Goal: Task Accomplishment & Management: Manage account settings

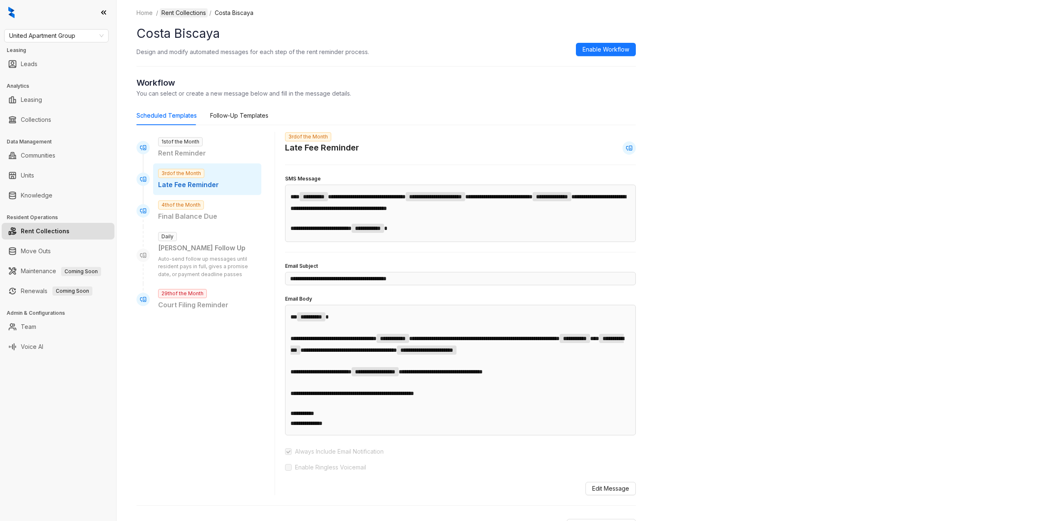
click at [188, 12] on link "Rent Collections" at bounding box center [184, 12] width 48 height 9
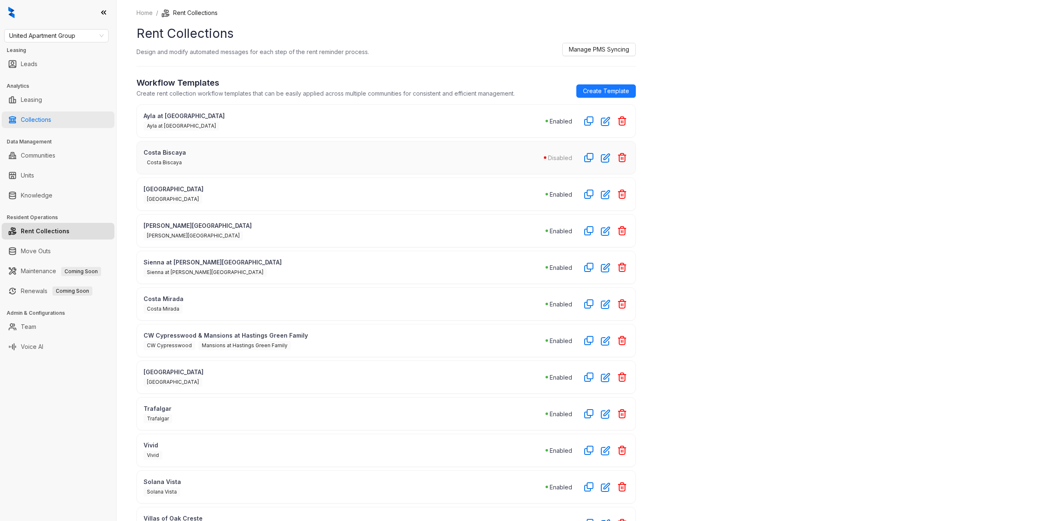
click at [51, 114] on link "Collections" at bounding box center [36, 119] width 30 height 17
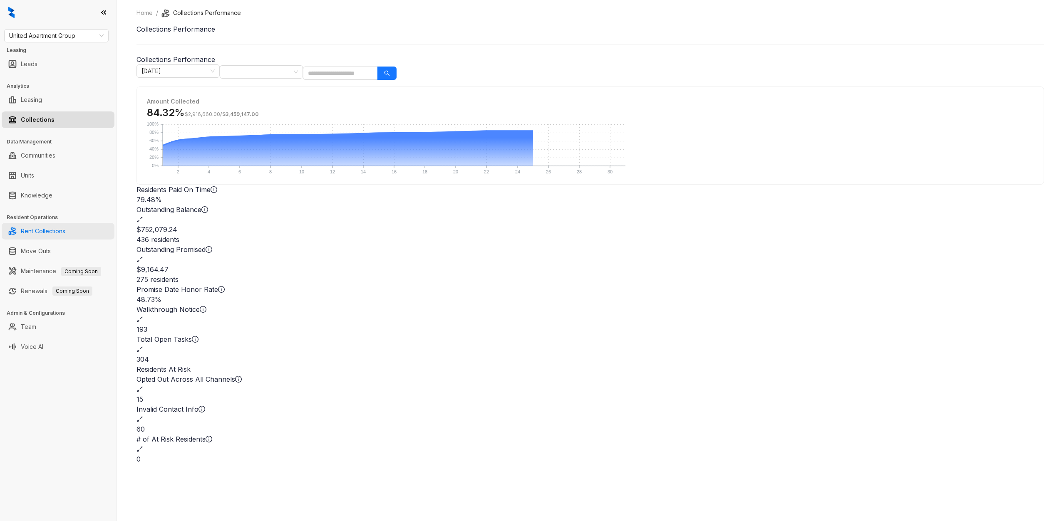
click at [49, 236] on link "Rent Collections" at bounding box center [43, 231] width 45 height 17
click at [618, 245] on div "Outstanding Promised" at bounding box center [589, 255] width 907 height 20
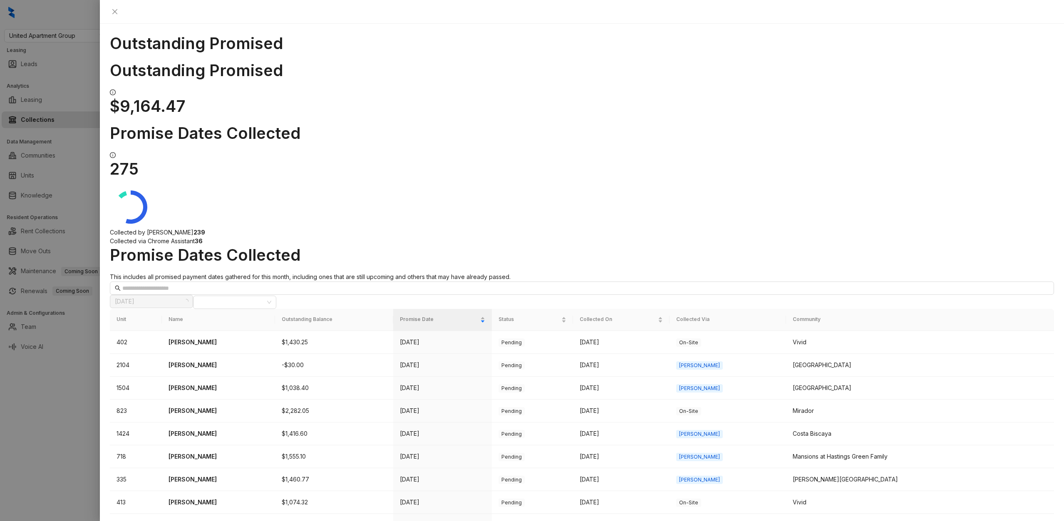
click at [52, 154] on div at bounding box center [532, 260] width 1064 height 521
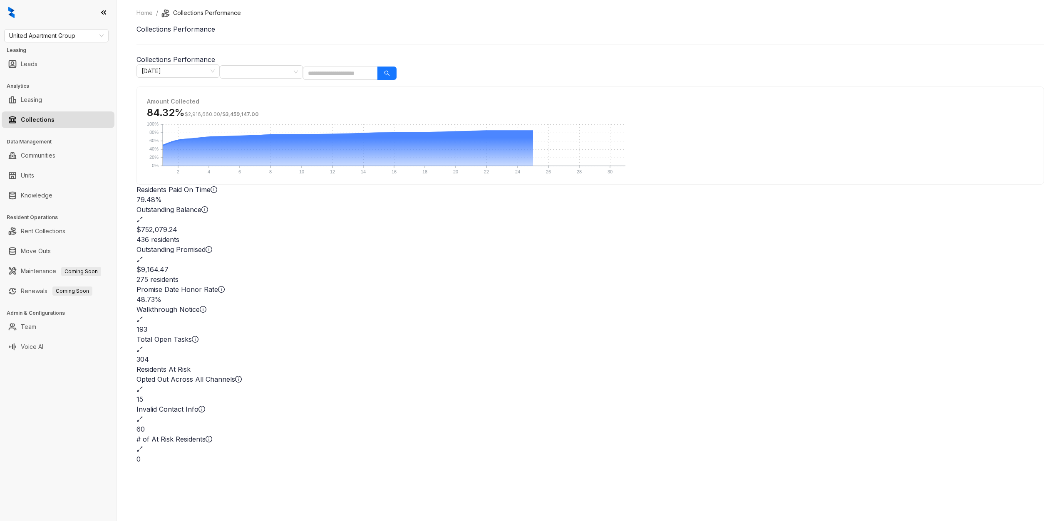
click at [143, 256] on icon "expand-alt" at bounding box center [139, 259] width 7 height 7
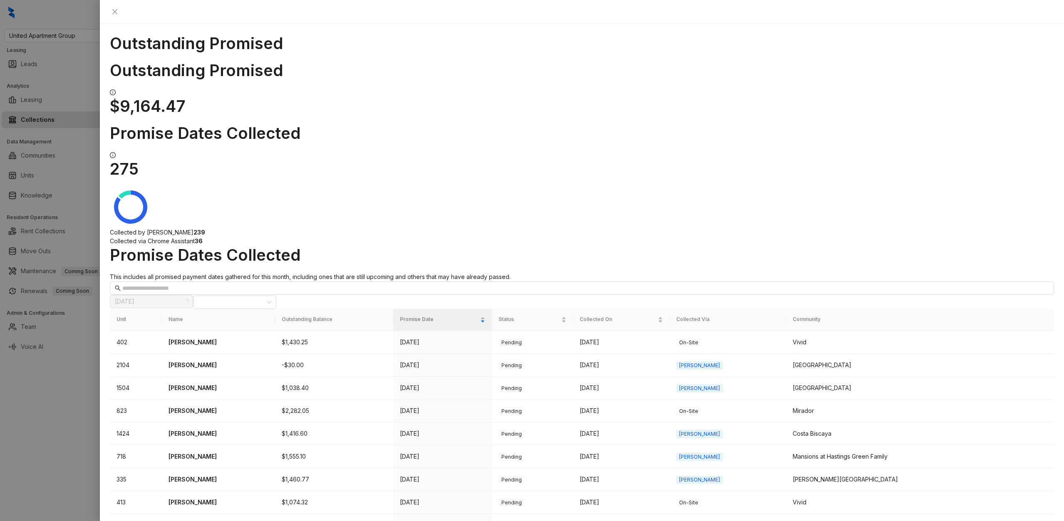
click at [68, 216] on div at bounding box center [532, 260] width 1064 height 521
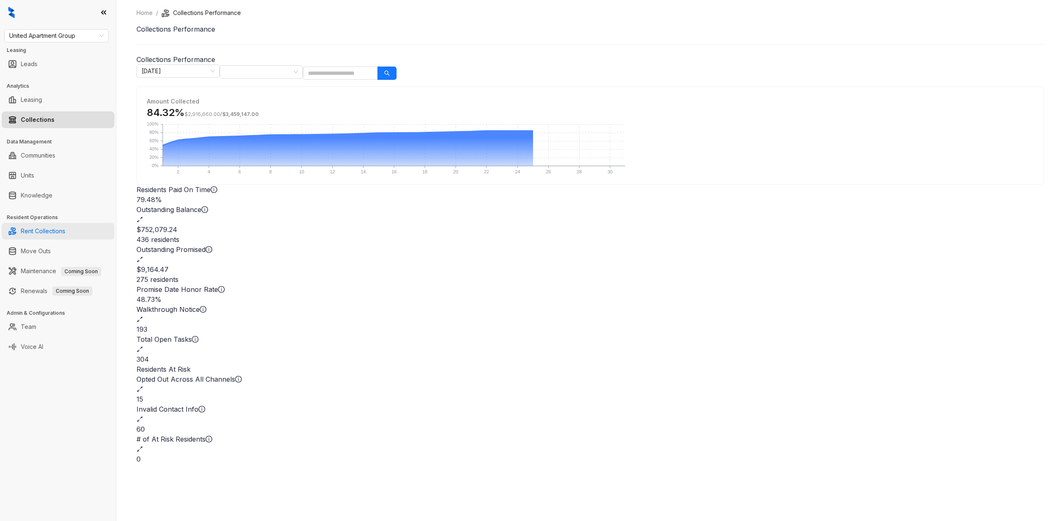
click at [50, 230] on link "Rent Collections" at bounding box center [43, 231] width 45 height 17
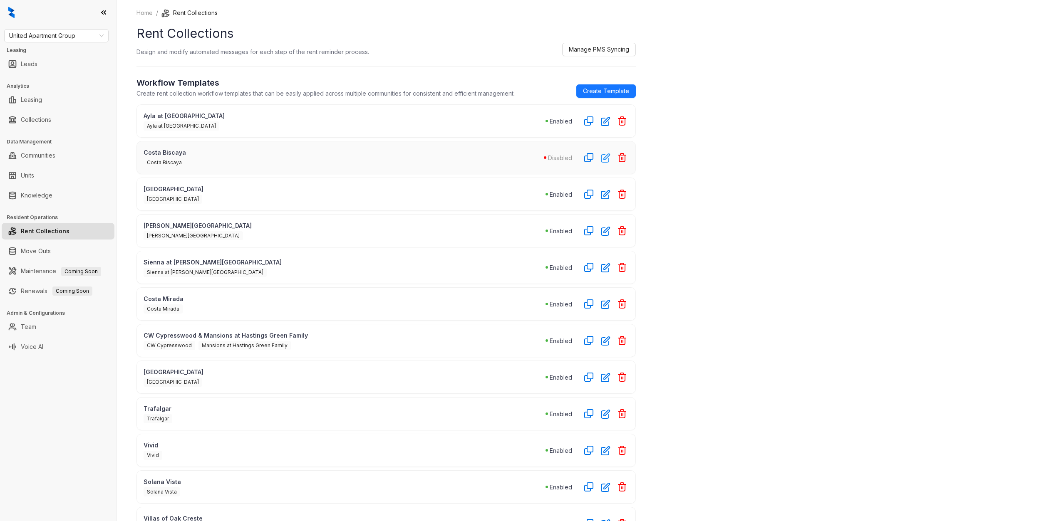
click at [603, 157] on icon "button" at bounding box center [606, 158] width 10 height 10
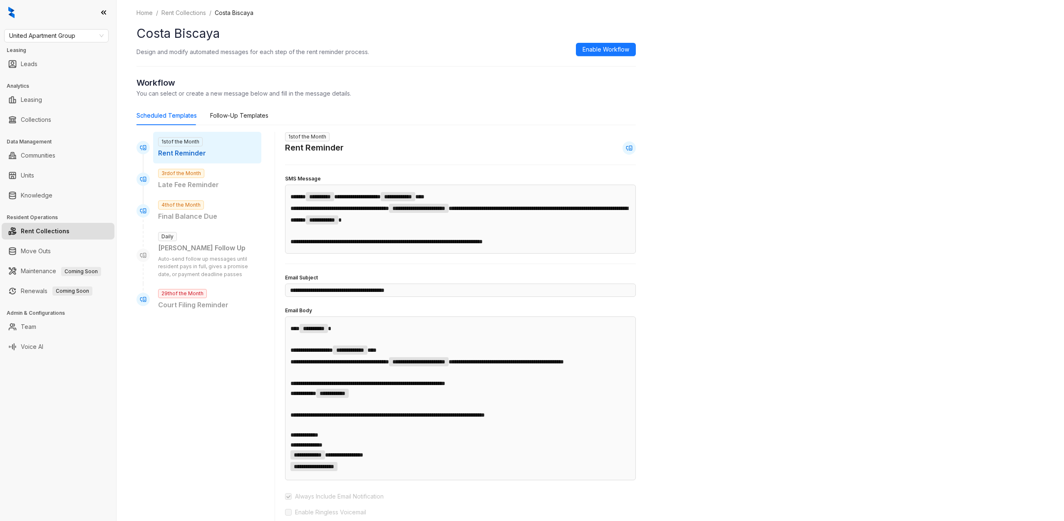
scroll to position [332, 0]
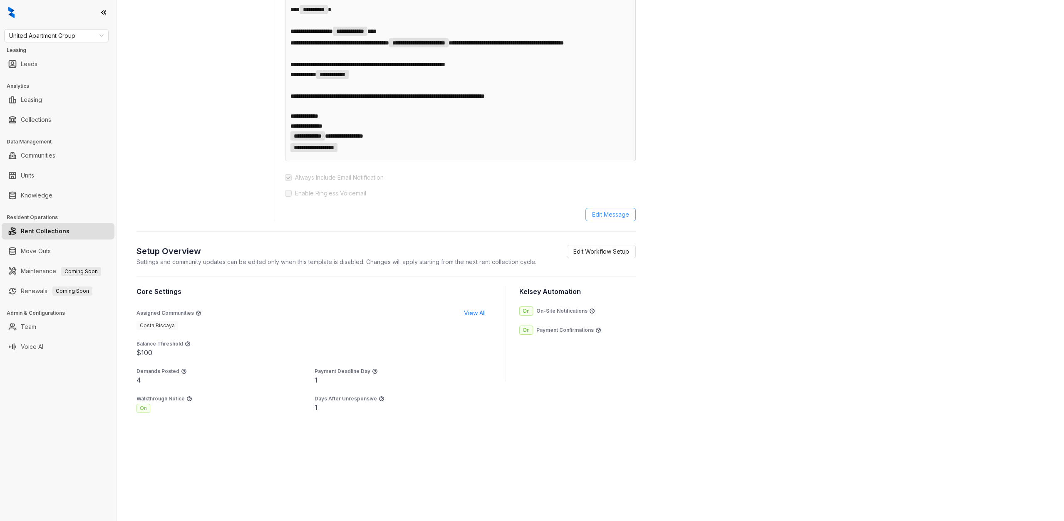
click at [611, 219] on span "Edit Message" at bounding box center [610, 214] width 37 height 9
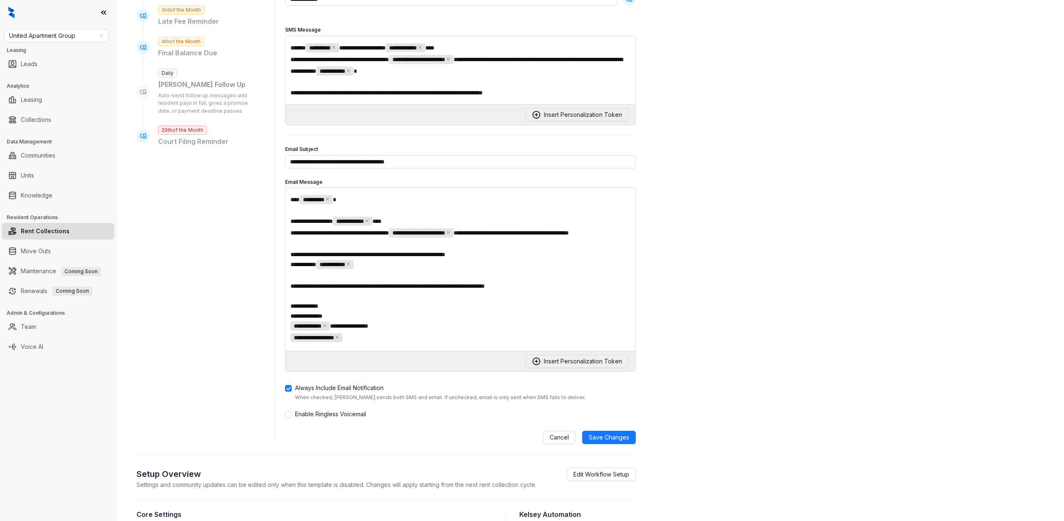
scroll to position [400, 0]
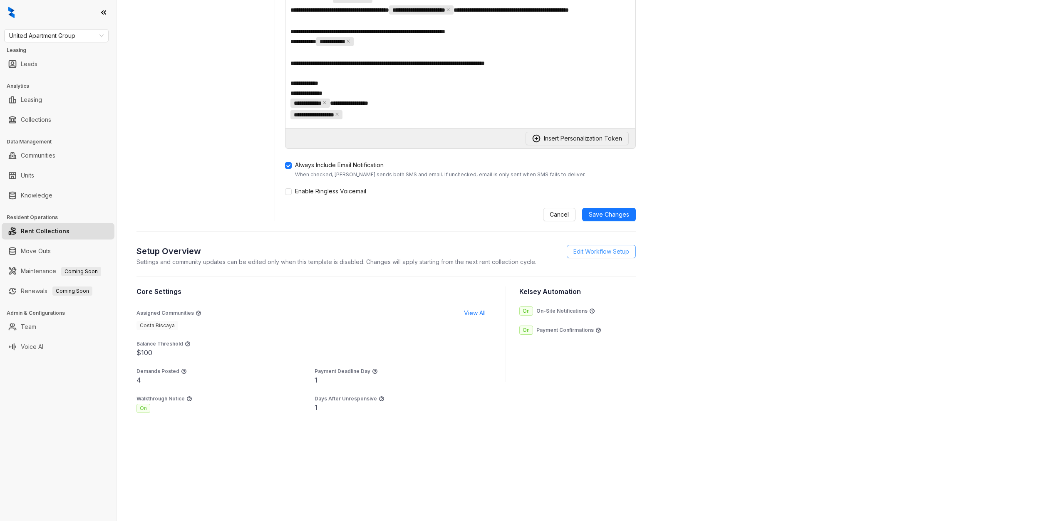
click at [601, 255] on span "Edit Workflow Setup" at bounding box center [601, 251] width 56 height 9
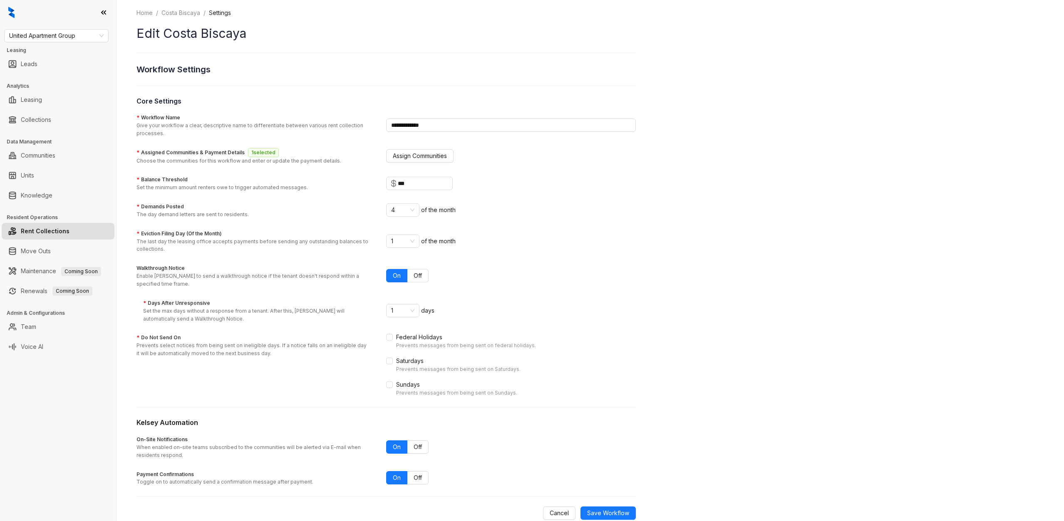
scroll to position [15, 0]
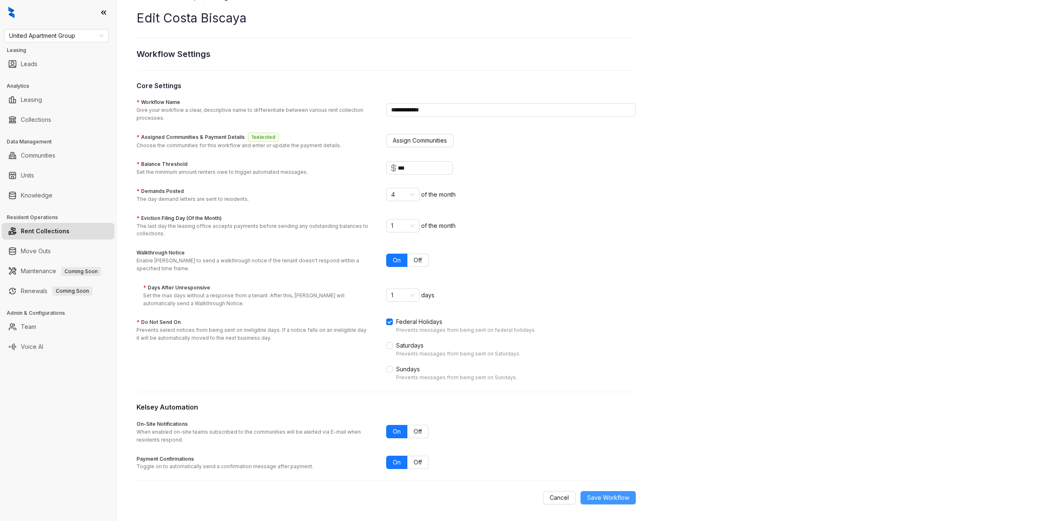
click at [620, 499] on span "Save Workflow" at bounding box center [608, 497] width 42 height 9
click at [618, 494] on span "Save Workflow" at bounding box center [608, 497] width 42 height 9
